Goal: Information Seeking & Learning: Check status

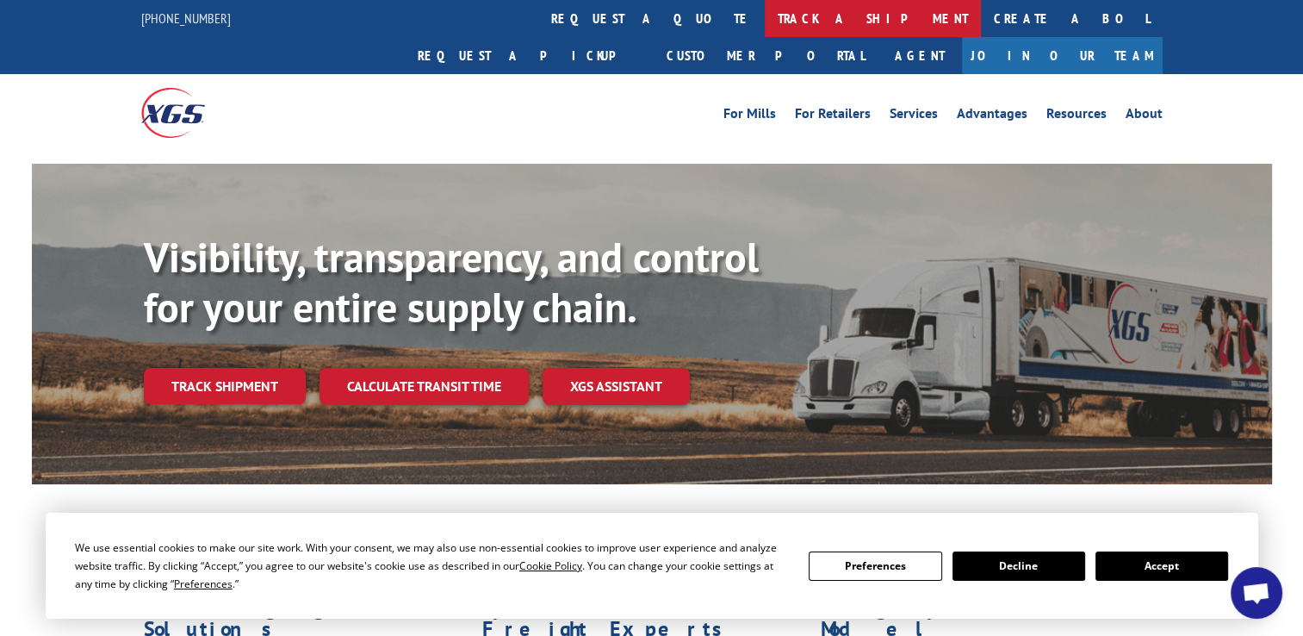
click at [765, 22] on link "track a shipment" at bounding box center [873, 18] width 216 height 37
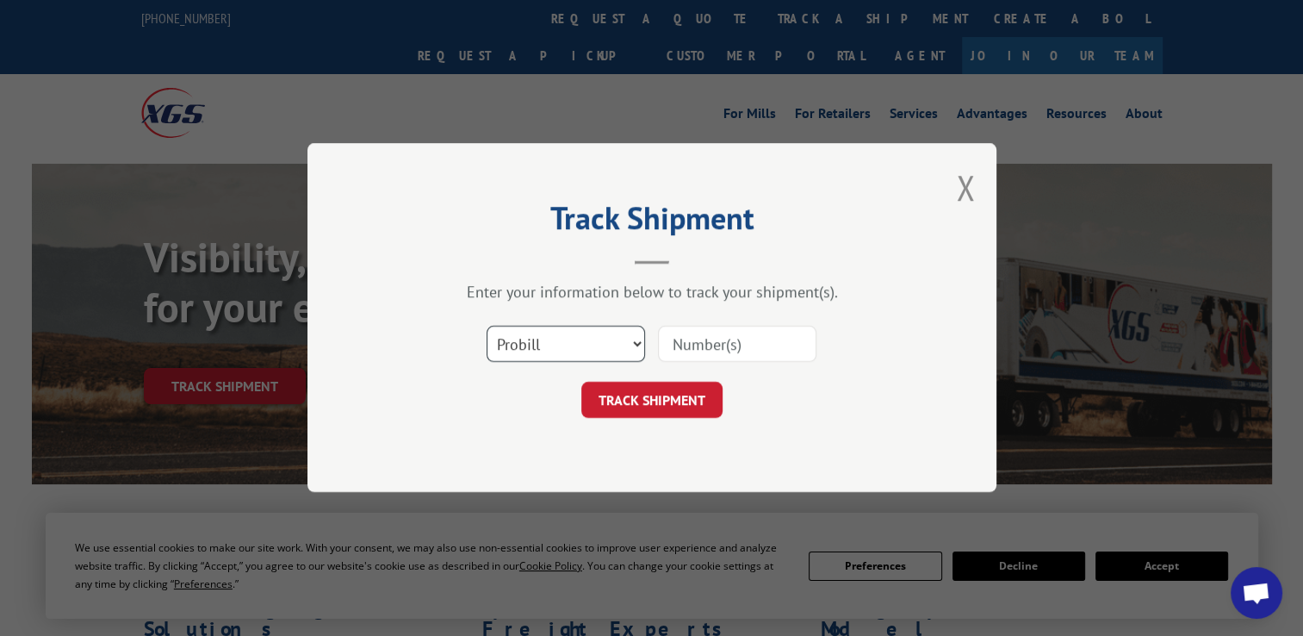
click at [617, 341] on select "Select category... Probill BOL PO" at bounding box center [566, 345] width 159 height 36
select select "bol"
click at [487, 327] on select "Select category... Probill BOL PO" at bounding box center [566, 345] width 159 height 36
click at [725, 345] on input at bounding box center [737, 345] width 159 height 36
type input "5989477"
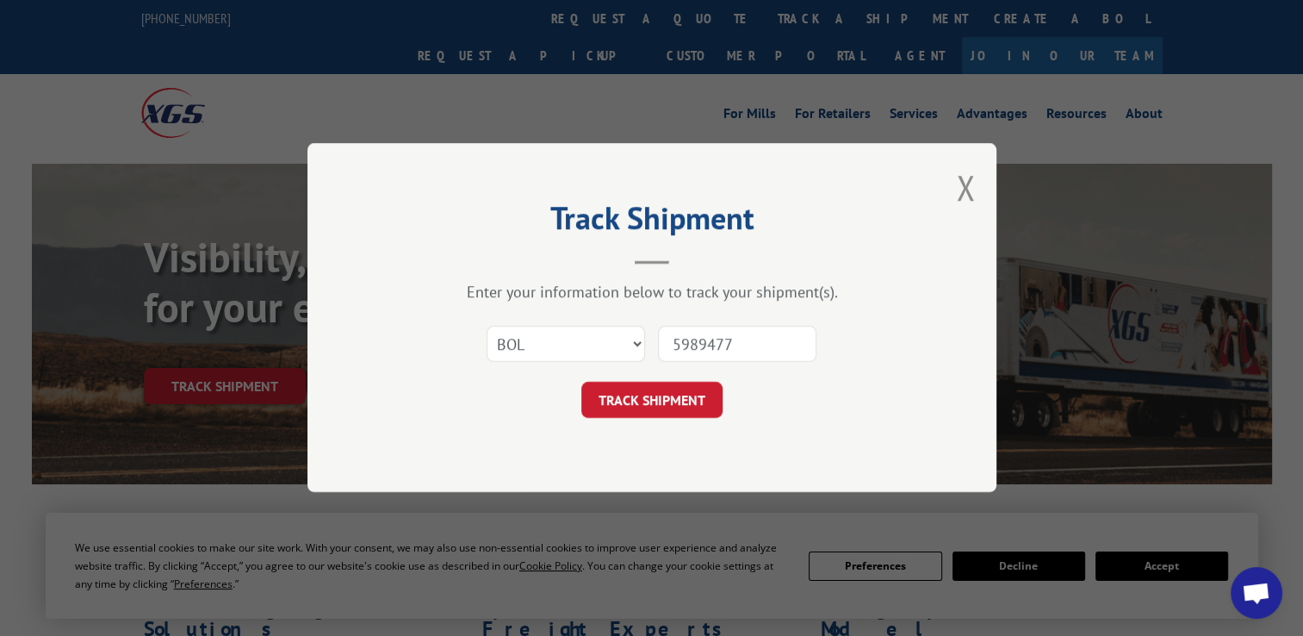
click at [668, 400] on button "TRACK SHIPMENT" at bounding box center [652, 400] width 141 height 36
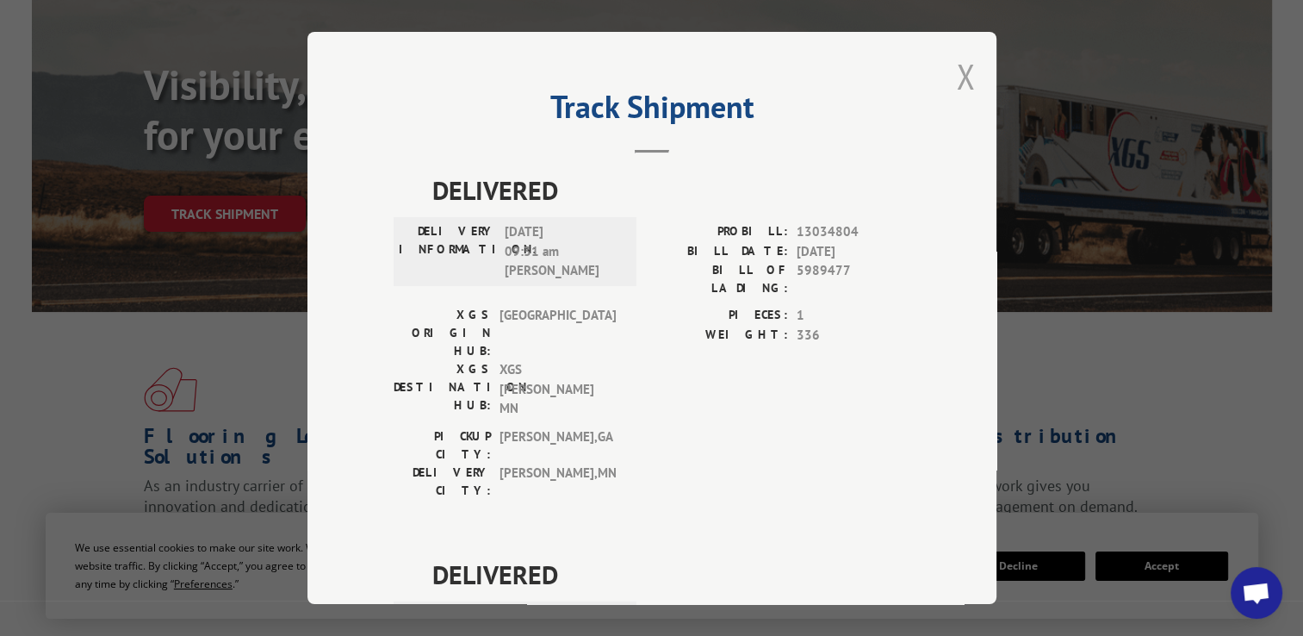
click at [967, 77] on button "Close modal" at bounding box center [965, 76] width 19 height 46
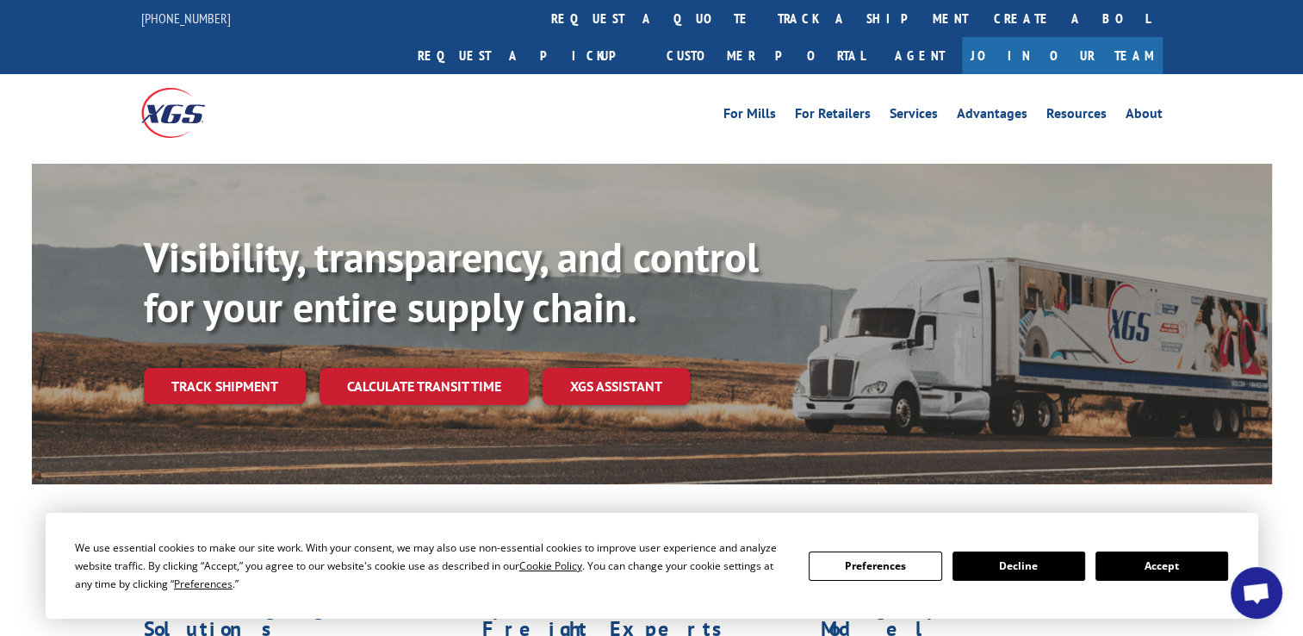
click at [386, 78] on div at bounding box center [269, 112] width 256 height 77
